Goal: Task Accomplishment & Management: Use online tool/utility

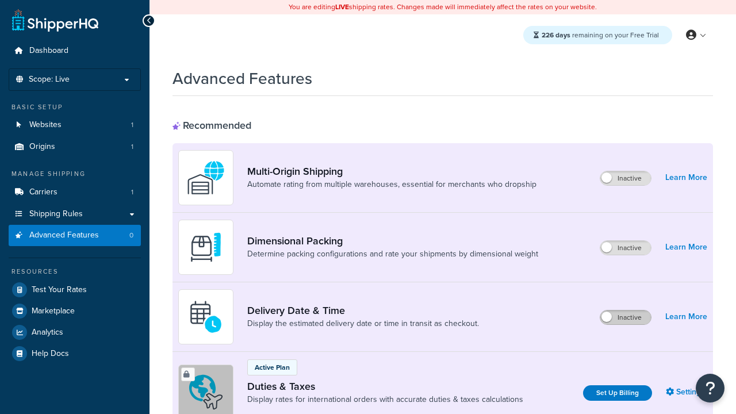
click at [626, 311] on label "Inactive" at bounding box center [625, 318] width 51 height 14
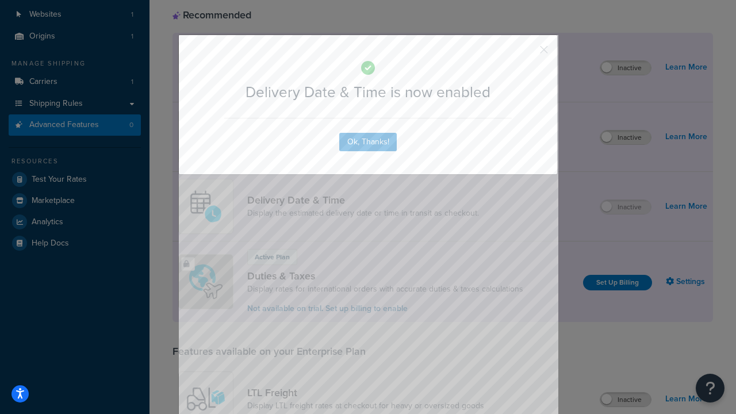
click at [527, 52] on button "button" at bounding box center [527, 53] width 3 height 3
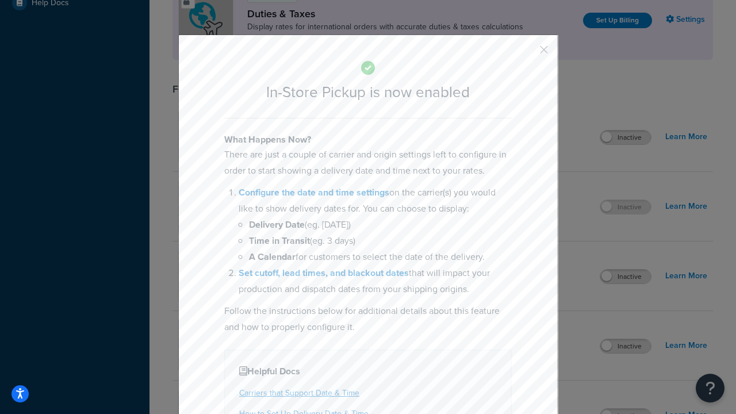
scroll to position [394, 0]
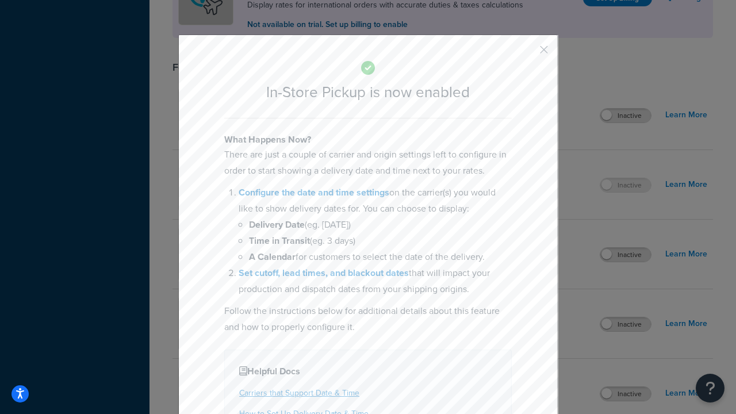
click at [527, 52] on button "button" at bounding box center [527, 53] width 3 height 3
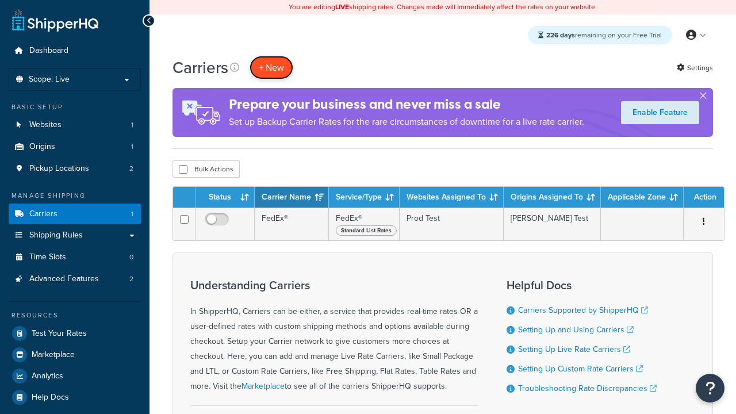
click at [271, 67] on button "+ New" at bounding box center [272, 68] width 44 height 24
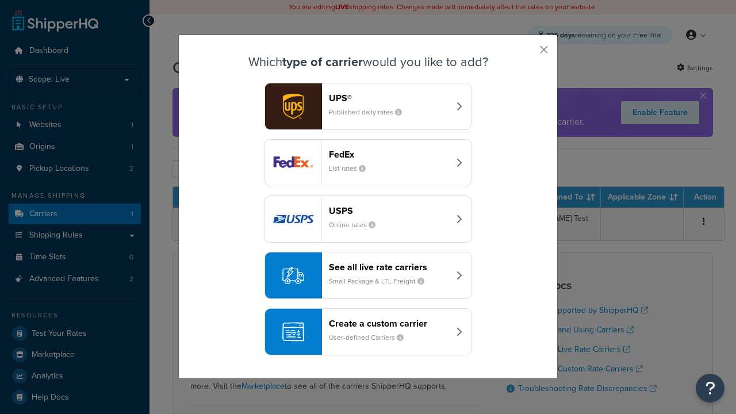
click at [368, 332] on div "Create a custom carrier User-defined Carriers" at bounding box center [389, 332] width 120 height 28
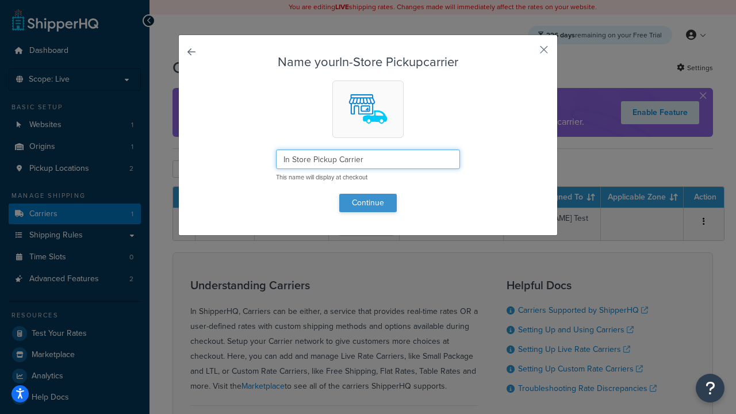
type input "In Store Pickup Carrier"
click at [368, 202] on button "Continue" at bounding box center [368, 203] width 58 height 18
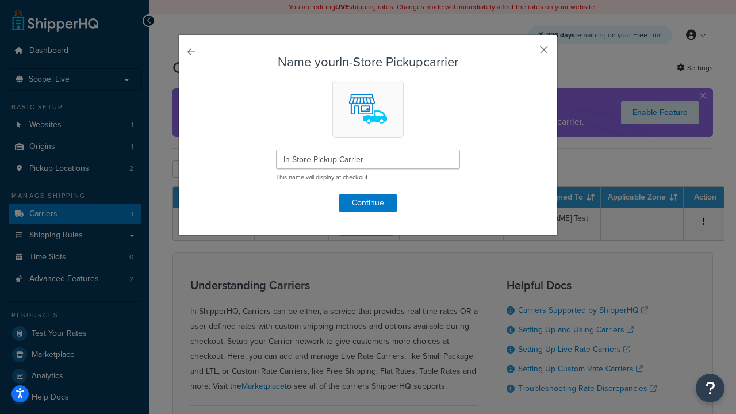
click at [527, 53] on button "button" at bounding box center [527, 53] width 3 height 3
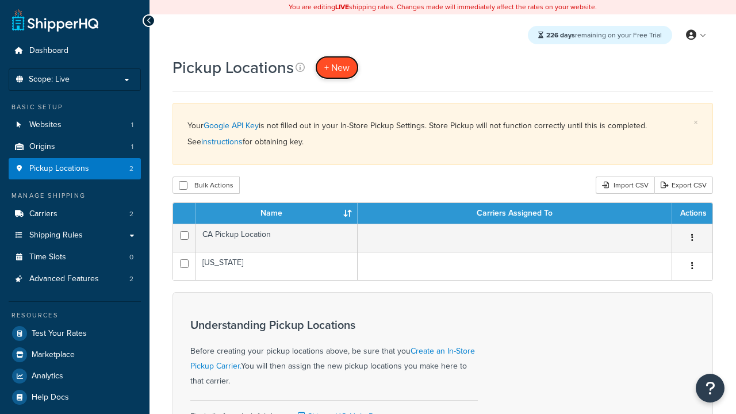
click at [337, 67] on span "+ New" at bounding box center [336, 67] width 25 height 13
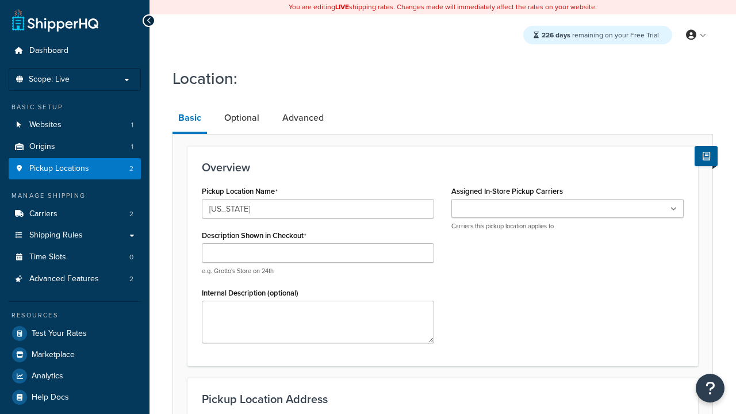
type input "[US_STATE]"
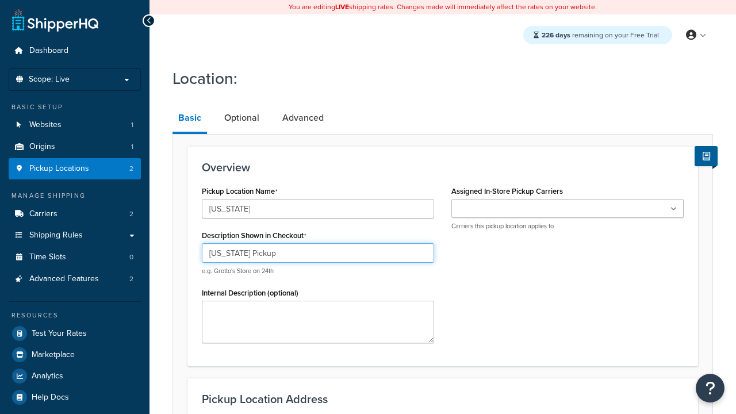
type input "[US_STATE] Pickup"
click at [568, 209] on ul at bounding box center [567, 208] width 232 height 19
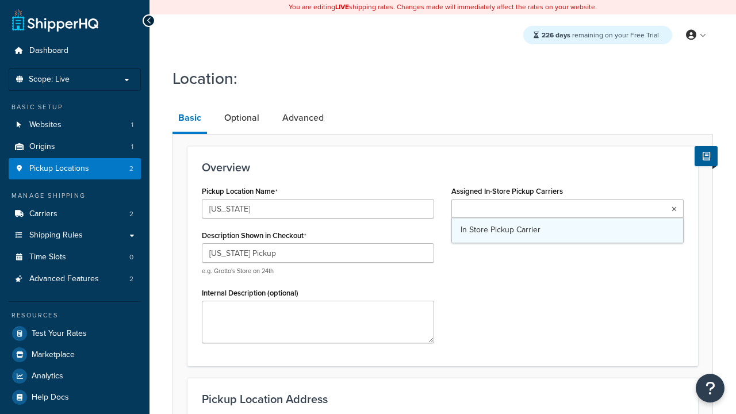
type input "[STREET_ADDRESS][PERSON_NAME]"
type input "Suite B"
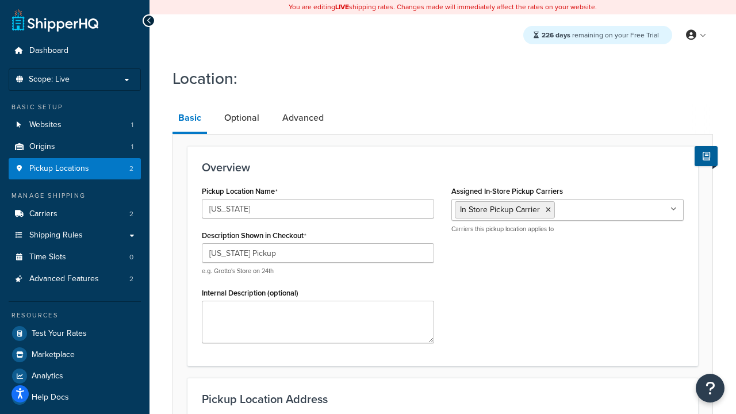
type input "Irvine"
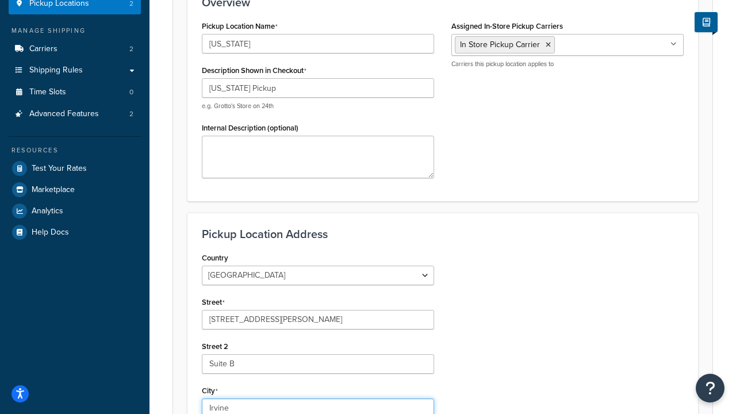
select select "5"
type input "Irvine"
type input "92612"
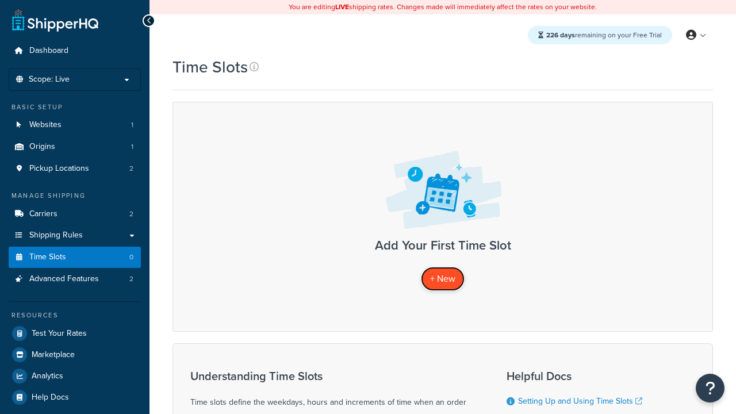
click at [443, 278] on span "+ New" at bounding box center [442, 278] width 25 height 13
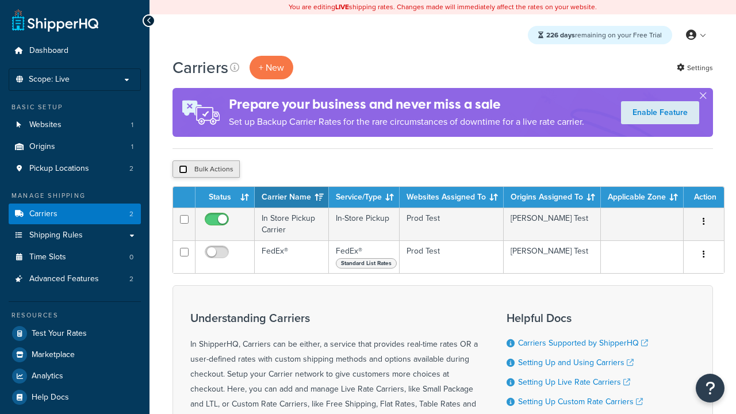
click at [183, 170] on input "checkbox" at bounding box center [183, 169] width 9 height 9
checkbox input "true"
click at [309, 170] on button "Delete" at bounding box center [307, 168] width 40 height 17
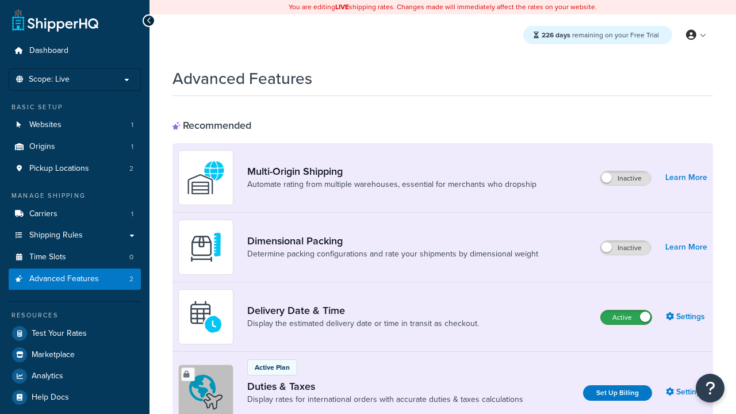
click at [626, 311] on label "Active" at bounding box center [626, 318] width 51 height 14
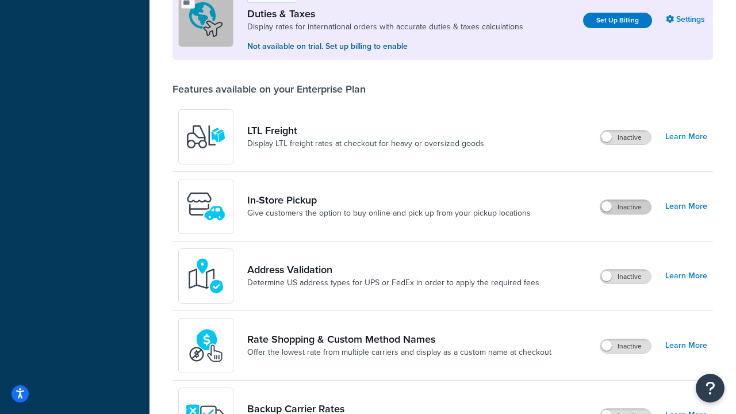
scroll to position [351, 0]
